Goal: Information Seeking & Learning: Find specific fact

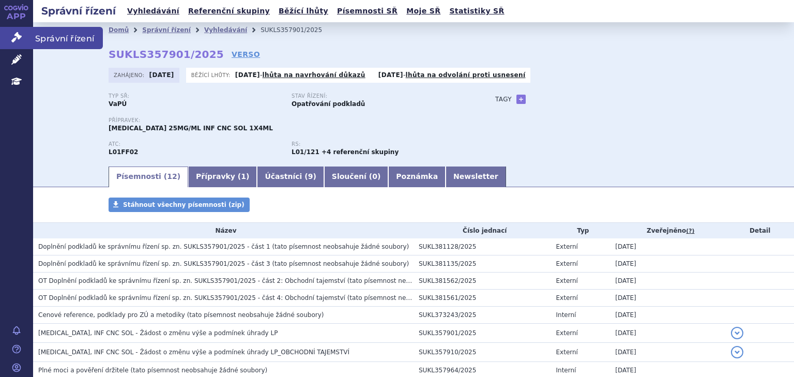
click at [18, 35] on icon at bounding box center [16, 37] width 10 height 10
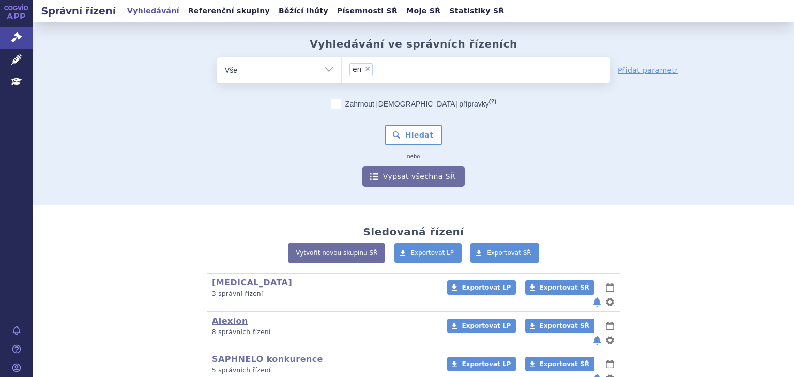
click at [360, 60] on ul "× en" at bounding box center [476, 68] width 268 height 23
click at [342, 60] on select "en" at bounding box center [341, 70] width 1 height 26
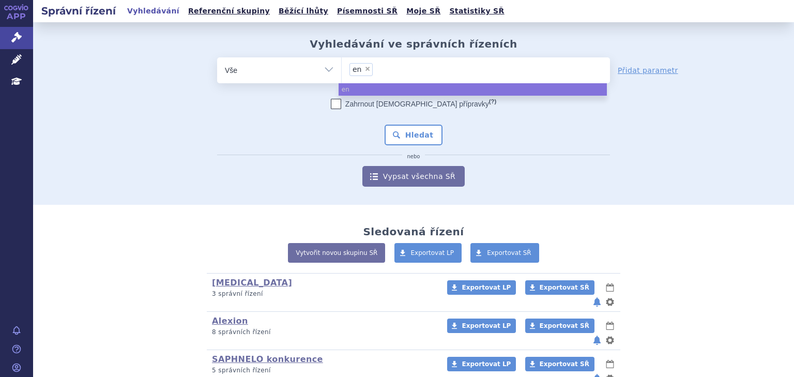
click at [364, 70] on span "×" at bounding box center [367, 69] width 6 height 6
click at [342, 70] on select "en" at bounding box center [341, 70] width 1 height 26
select select
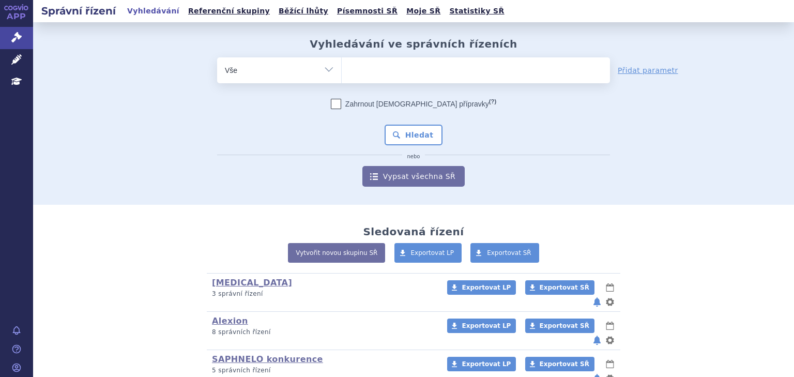
click at [370, 72] on ul at bounding box center [476, 68] width 268 height 22
click at [342, 72] on select "en" at bounding box center [341, 70] width 1 height 26
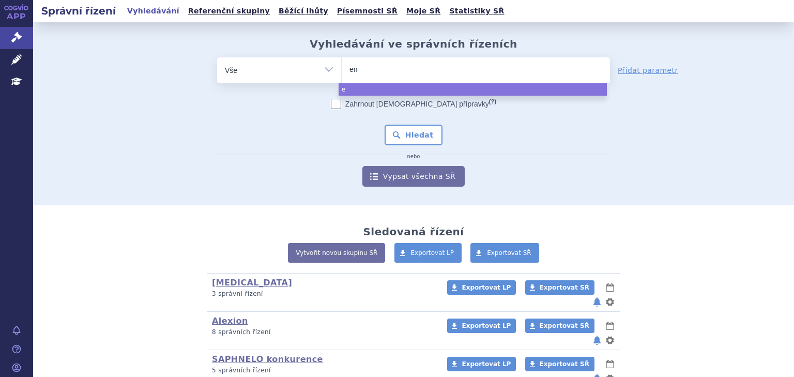
type input "enh"
type input "enher"
type input "[MEDICAL_DATA]"
select select "enhertu"
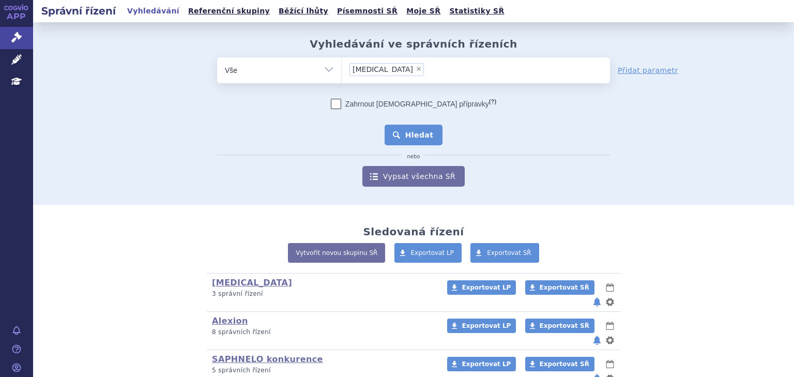
click at [401, 139] on button "Hledat" at bounding box center [414, 135] width 58 height 21
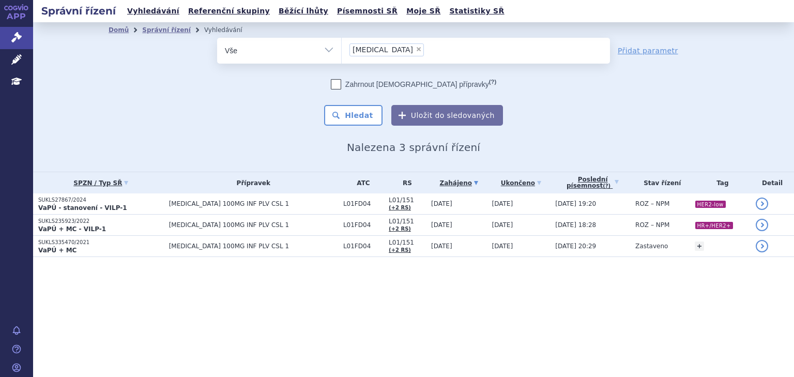
click at [416, 50] on span "×" at bounding box center [419, 49] width 6 height 6
click at [342, 50] on select "[MEDICAL_DATA]" at bounding box center [341, 50] width 1 height 26
select select
click at [386, 48] on ul at bounding box center [476, 49] width 268 height 22
click at [342, 48] on select "enhertu" at bounding box center [341, 50] width 1 height 26
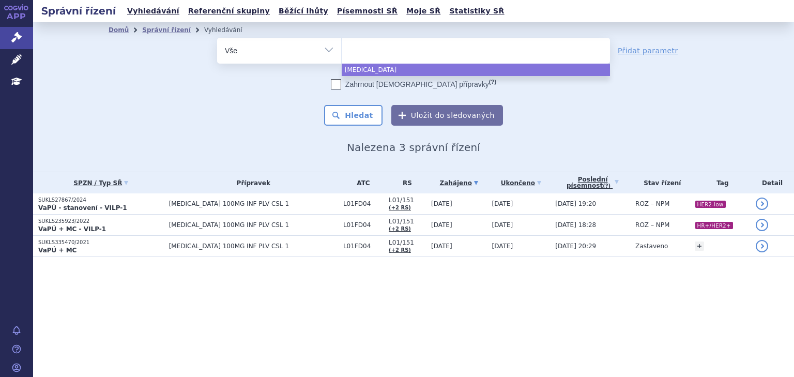
paste input "sukl173257/2023"
type input "sukl173257/2023"
select select "sukl173257/2023"
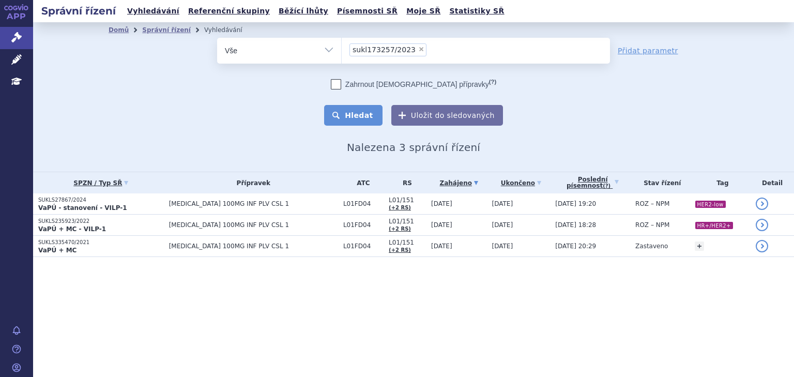
click at [370, 115] on button "Hledat" at bounding box center [353, 115] width 58 height 21
select select
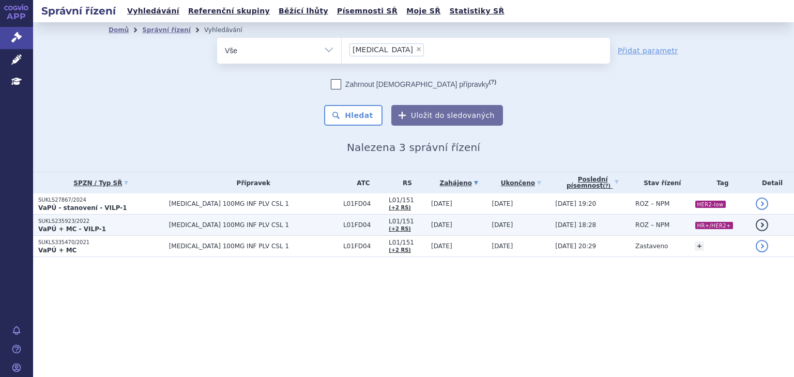
click at [236, 223] on span "ENHERTU 100MG INF PLV CSL 1" at bounding box center [253, 224] width 169 height 7
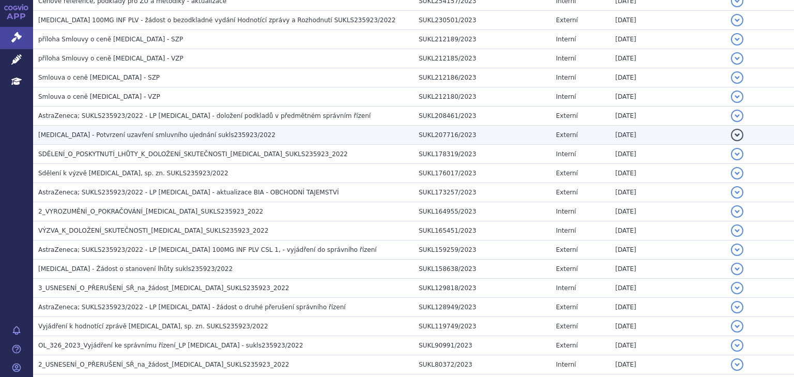
scroll to position [468, 0]
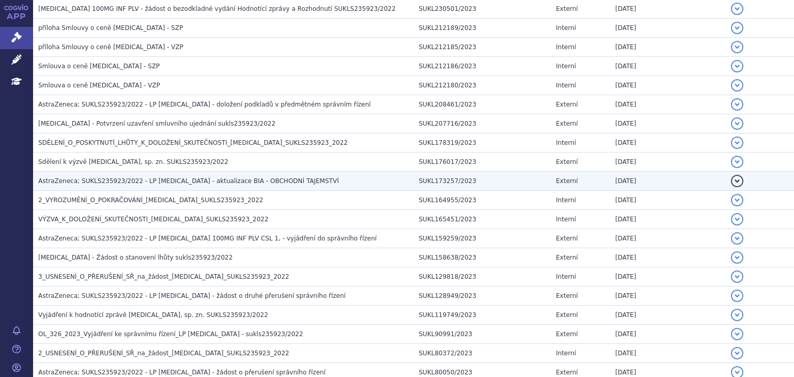
click at [520, 178] on td "SUKL173257/2023" at bounding box center [481, 181] width 137 height 19
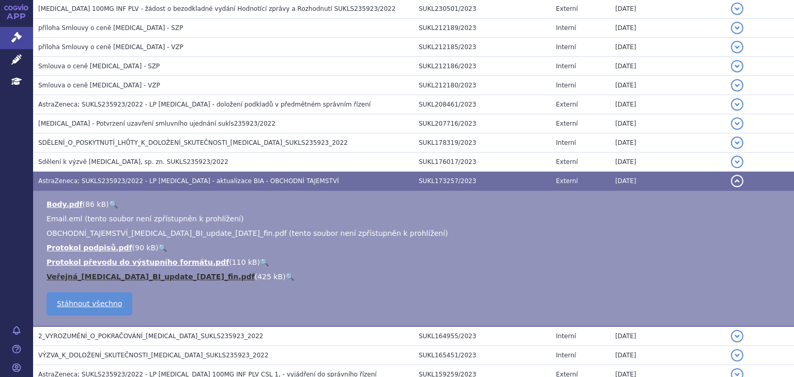
click at [183, 272] on link "Veřejná_[MEDICAL_DATA]_BI_update_[DATE]_fin.pdf" at bounding box center [151, 276] width 208 height 8
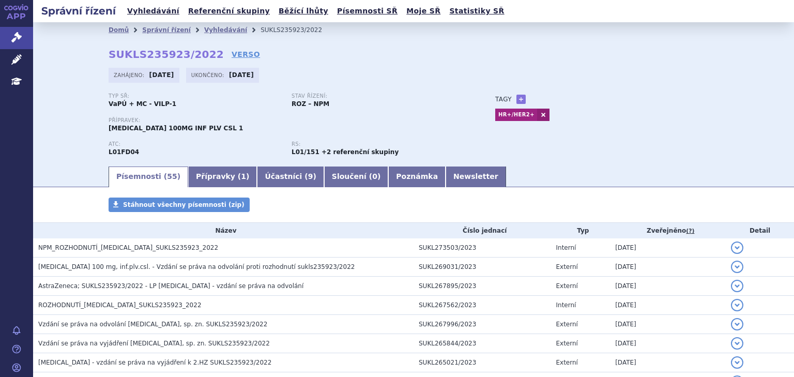
scroll to position [0, 0]
drag, startPoint x: 112, startPoint y: 52, endPoint x: 201, endPoint y: 56, distance: 89.0
click at [201, 56] on div "Domů Správní řízení Vyhledávání SUKLS235923/2022 SUKLS235923/2022 VERSO [GEOGRA…" at bounding box center [413, 101] width 651 height 127
copy strong "SUKLS235923/2022"
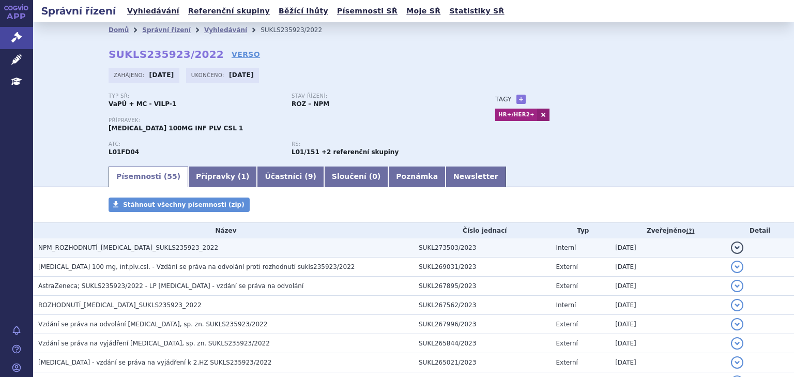
click at [163, 247] on span "NPM_ROZHODNUTÍ_[MEDICAL_DATA]_SUKLS235923_2022" at bounding box center [128, 247] width 180 height 7
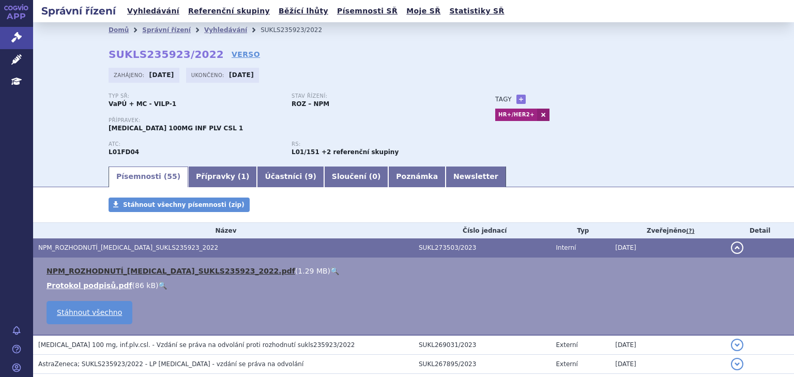
click at [192, 271] on link "NPM_ROZHODNUTÍ_[MEDICAL_DATA]_SUKLS235923_2022.pdf" at bounding box center [171, 271] width 249 height 8
